Goal: Information Seeking & Learning: Learn about a topic

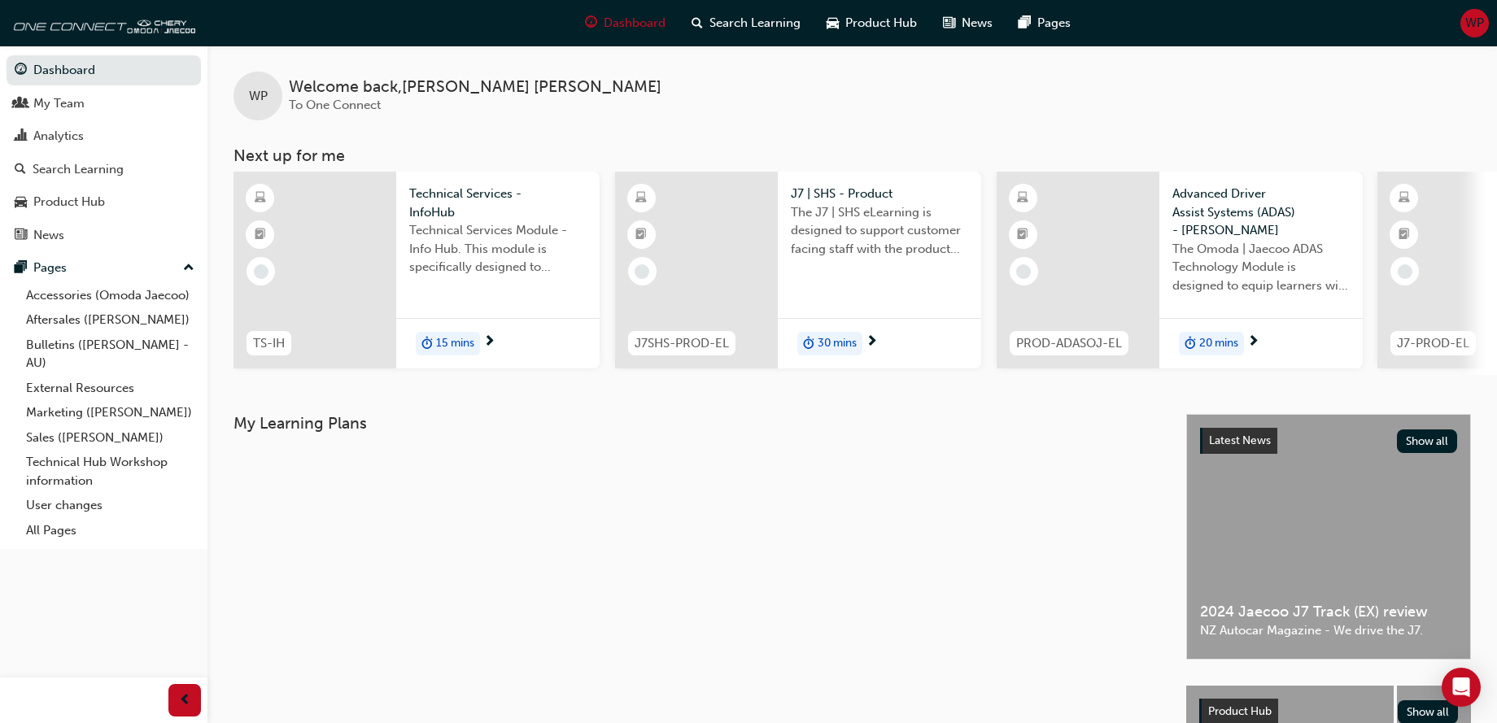
click at [967, 375] on div "TS-IH Technical Services - InfoHub Technical Services Module - Info Hub. This m…" at bounding box center [866, 273] width 1264 height 203
click at [745, 31] on span "Search Learning" at bounding box center [755, 23] width 91 height 19
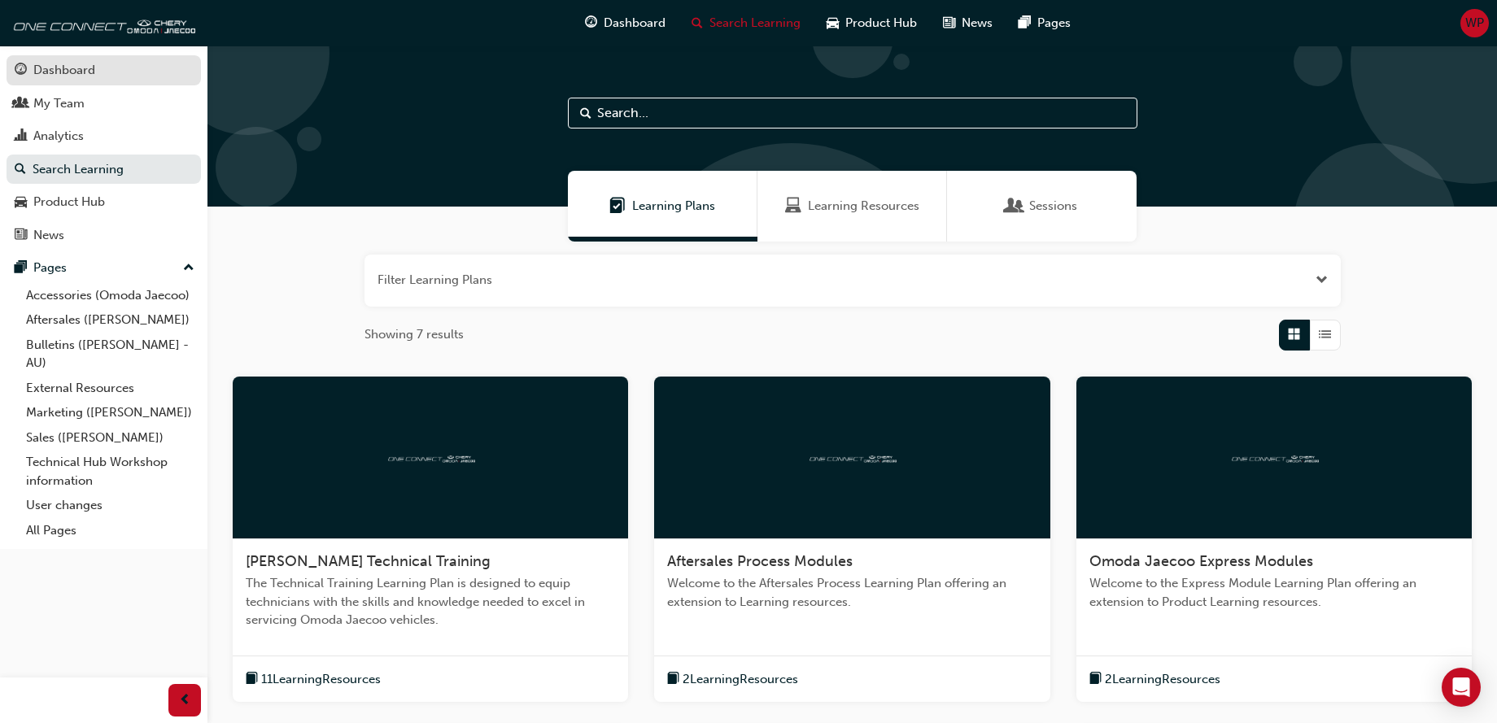
click at [70, 71] on div "Dashboard" at bounding box center [64, 70] width 62 height 19
